Goal: Transaction & Acquisition: Download file/media

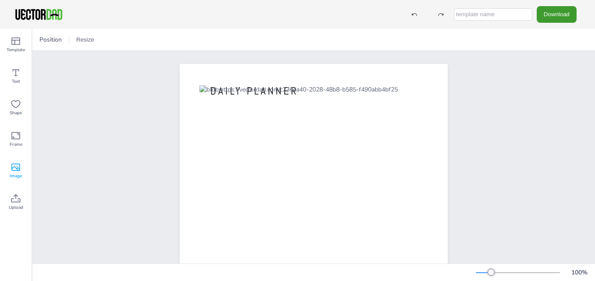
click at [14, 168] on icon at bounding box center [16, 167] width 11 height 11
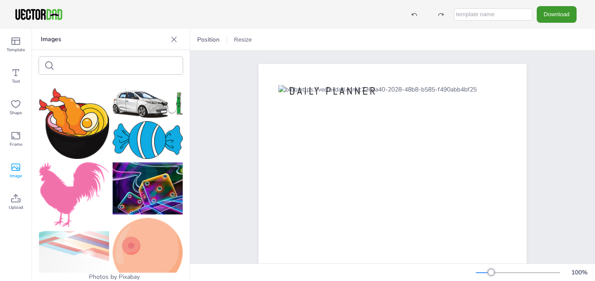
click at [65, 180] on img at bounding box center [74, 194] width 70 height 65
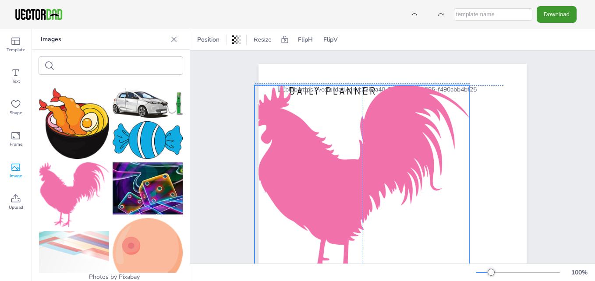
drag, startPoint x: 322, startPoint y: 153, endPoint x: 290, endPoint y: 93, distance: 68.0
click at [290, 93] on div at bounding box center [361, 185] width 215 height 201
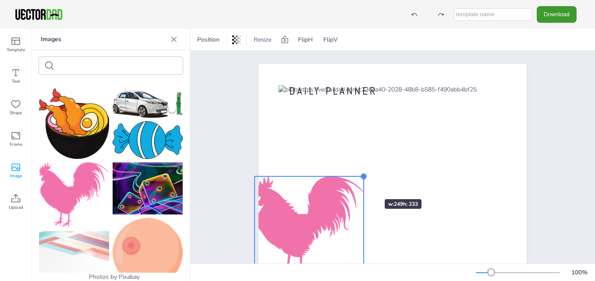
drag, startPoint x: 464, startPoint y: 76, endPoint x: 354, endPoint y: 187, distance: 156.4
click at [354, 187] on div "[DOMAIN_NAME] DAILY PLANNER" at bounding box center [392, 237] width 268 height 346
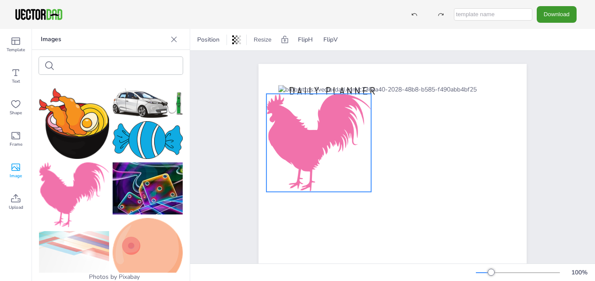
drag, startPoint x: 322, startPoint y: 211, endPoint x: 337, endPoint y: 111, distance: 100.9
click at [337, 111] on div at bounding box center [318, 143] width 105 height 98
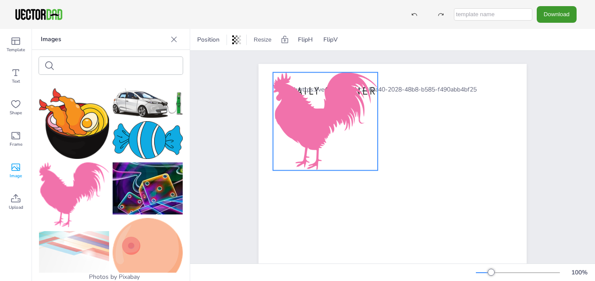
drag, startPoint x: 337, startPoint y: 109, endPoint x: 340, endPoint y: 94, distance: 16.1
click at [340, 94] on div at bounding box center [325, 121] width 105 height 98
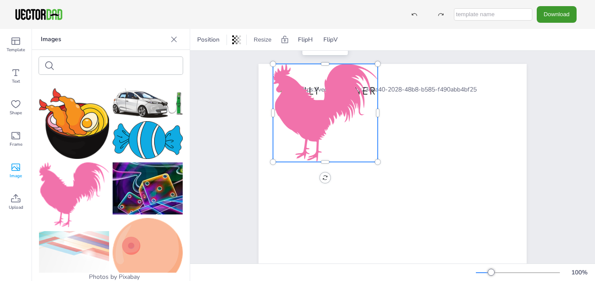
click at [340, 94] on div at bounding box center [325, 113] width 105 height 98
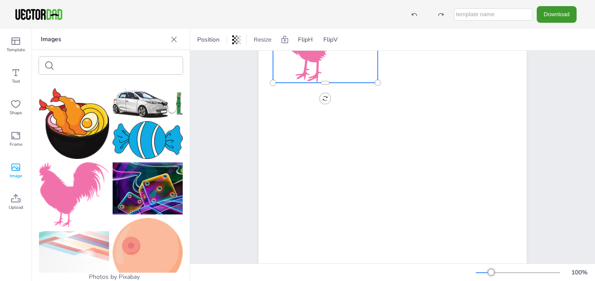
scroll to position [79, 0]
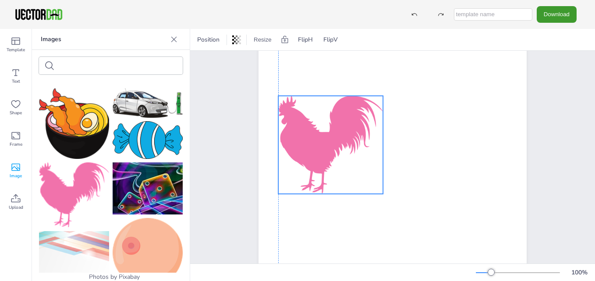
drag, startPoint x: 353, startPoint y: 75, endPoint x: 358, endPoint y: 188, distance: 113.1
click at [358, 188] on div at bounding box center [330, 145] width 105 height 98
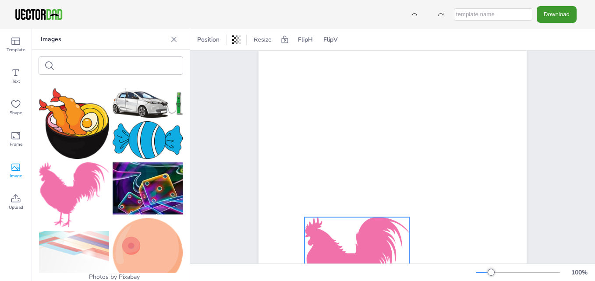
drag, startPoint x: 335, startPoint y: 168, endPoint x: 362, endPoint y: 288, distance: 123.2
click at [362, 281] on html "Download Template Text Shape Frame Image Upload Images Photos by Pixabay Upload…" at bounding box center [297, 140] width 595 height 281
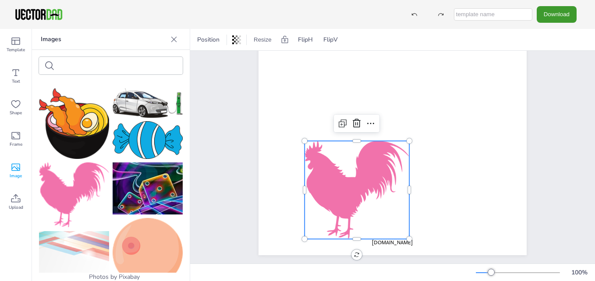
scroll to position [166, 0]
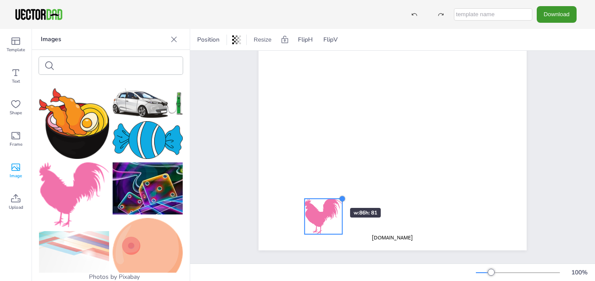
drag, startPoint x: 406, startPoint y: 130, endPoint x: 324, endPoint y: 192, distance: 103.4
click at [324, 192] on div "[DOMAIN_NAME] DAILY PLANNER" at bounding box center [392, 77] width 268 height 346
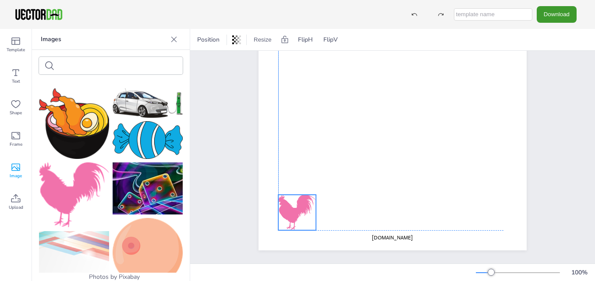
drag, startPoint x: 318, startPoint y: 205, endPoint x: 293, endPoint y: 201, distance: 25.8
click at [293, 201] on div at bounding box center [297, 212] width 38 height 35
click at [315, 191] on div at bounding box center [315, 194] width 7 height 7
click at [314, 192] on div at bounding box center [314, 195] width 7 height 7
click at [301, 209] on div at bounding box center [296, 213] width 37 height 35
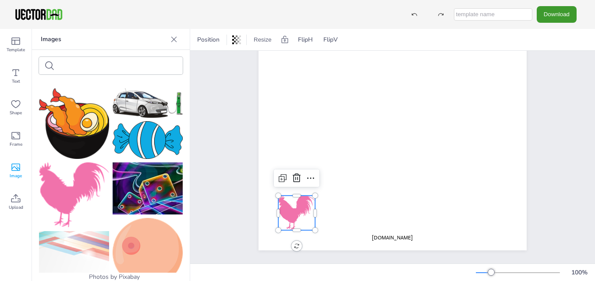
click at [301, 209] on div at bounding box center [296, 213] width 37 height 35
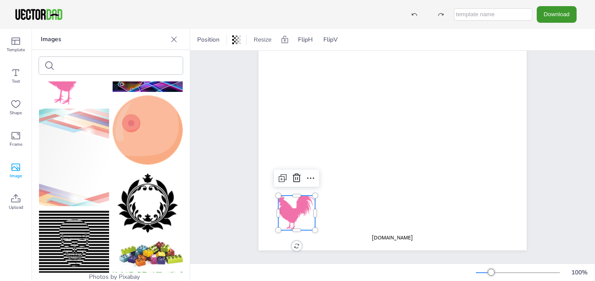
scroll to position [193, 0]
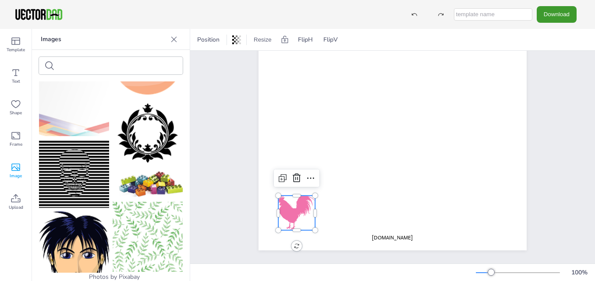
click at [154, 215] on img at bounding box center [148, 237] width 70 height 70
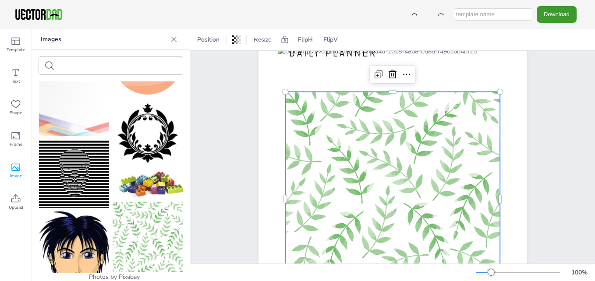
scroll to position [0, 0]
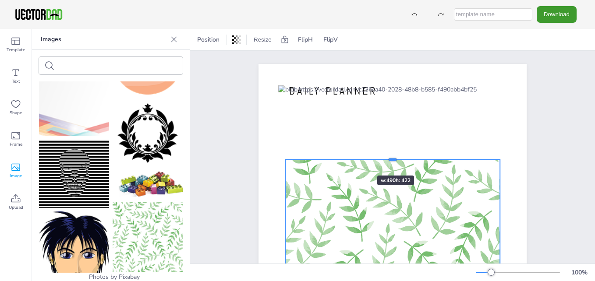
drag, startPoint x: 390, startPoint y: 130, endPoint x: 369, endPoint y: 131, distance: 20.6
click at [369, 156] on div at bounding box center [392, 159] width 215 height 7
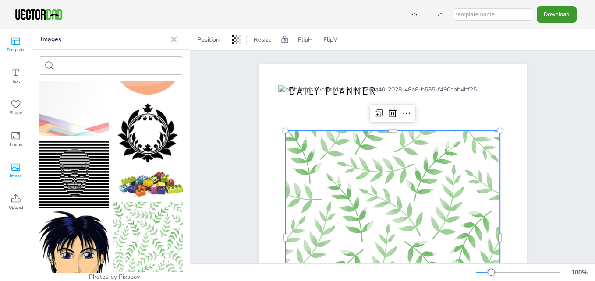
click at [19, 44] on icon at bounding box center [16, 41] width 11 height 11
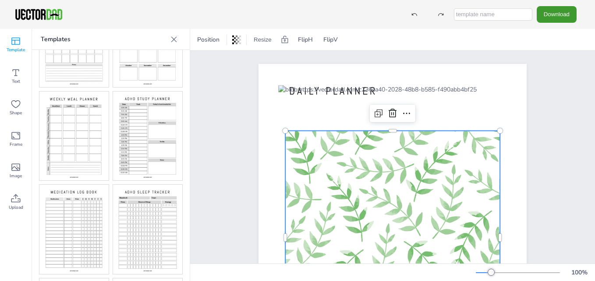
scroll to position [158, 0]
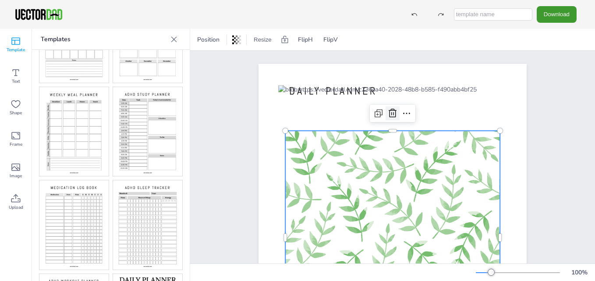
click at [392, 109] on icon at bounding box center [392, 113] width 11 height 11
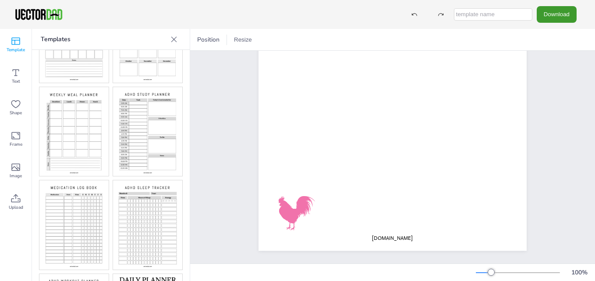
scroll to position [166, 0]
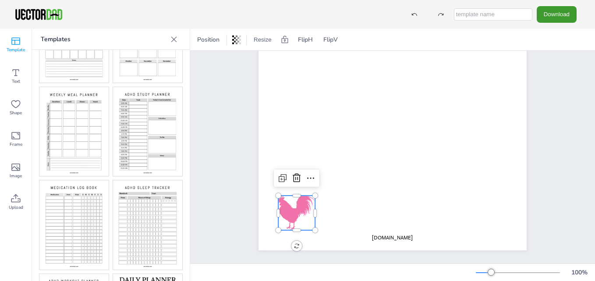
click at [285, 197] on div at bounding box center [296, 213] width 37 height 35
click at [291, 173] on icon at bounding box center [296, 178] width 11 height 11
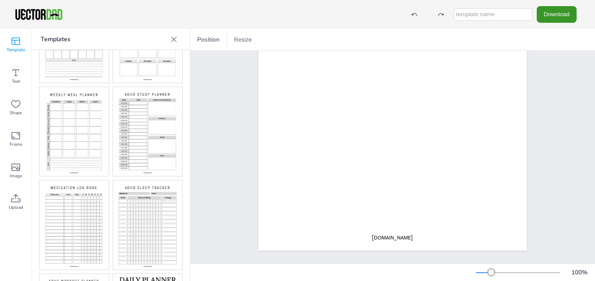
click at [550, 12] on button "Download" at bounding box center [556, 14] width 40 height 16
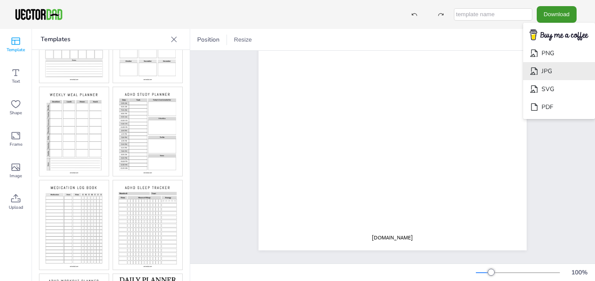
click at [558, 70] on li "JPG" at bounding box center [559, 71] width 72 height 18
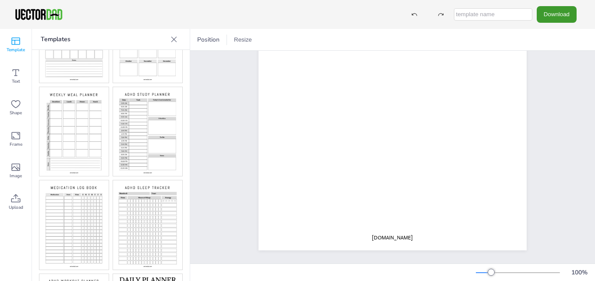
click at [85, 115] on img at bounding box center [73, 131] width 69 height 89
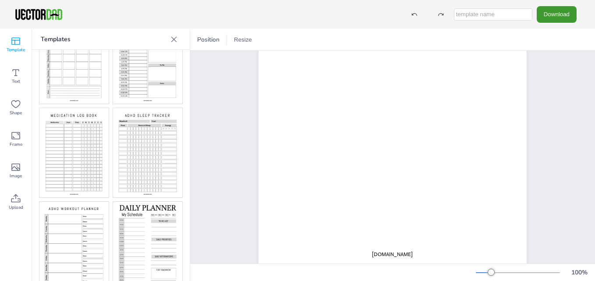
scroll to position [235, 0]
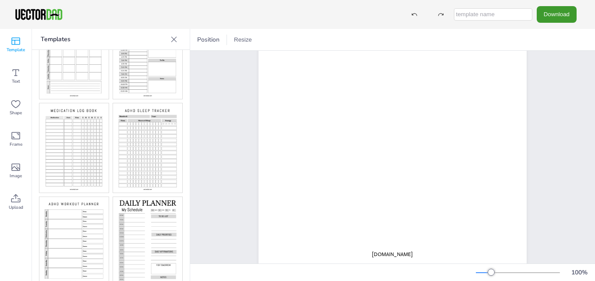
click at [142, 210] on img at bounding box center [147, 246] width 69 height 98
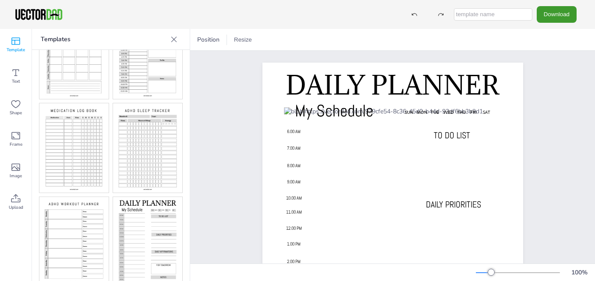
scroll to position [0, 0]
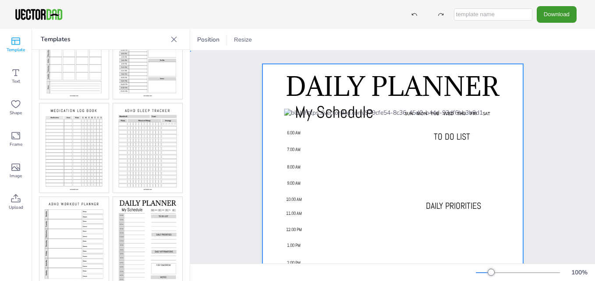
click at [275, 104] on div at bounding box center [392, 248] width 261 height 369
click at [18, 164] on icon at bounding box center [15, 167] width 9 height 7
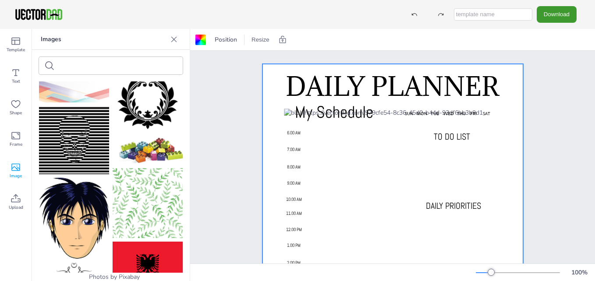
scroll to position [240, 0]
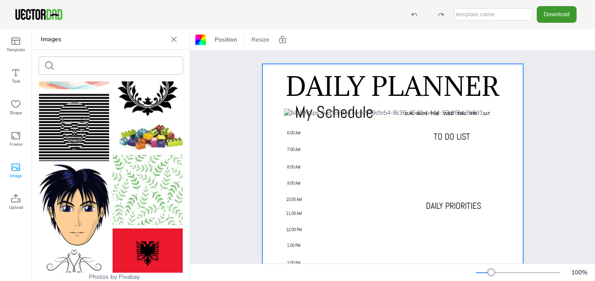
click at [134, 201] on img at bounding box center [148, 190] width 70 height 70
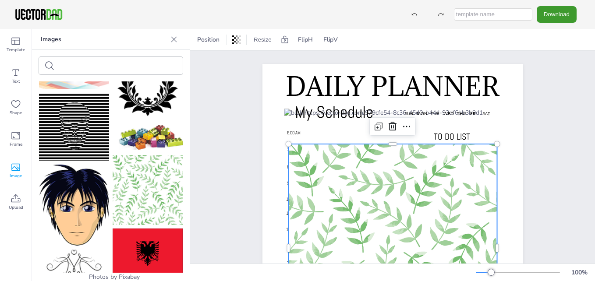
click at [288, 152] on div at bounding box center [392, 248] width 208 height 208
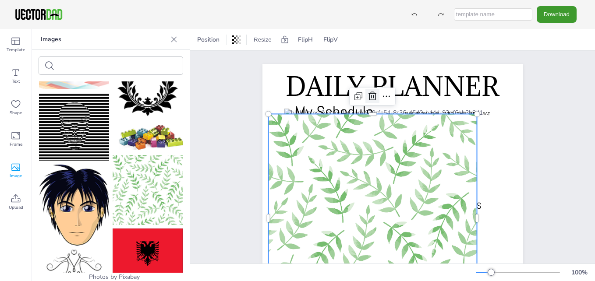
click at [369, 100] on icon at bounding box center [372, 96] width 8 height 9
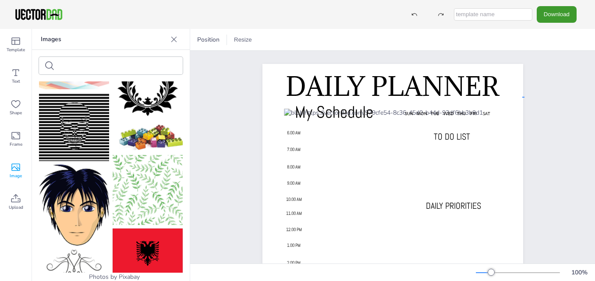
drag, startPoint x: 524, startPoint y: 97, endPoint x: 507, endPoint y: 90, distance: 18.2
